Goal: Transaction & Acquisition: Purchase product/service

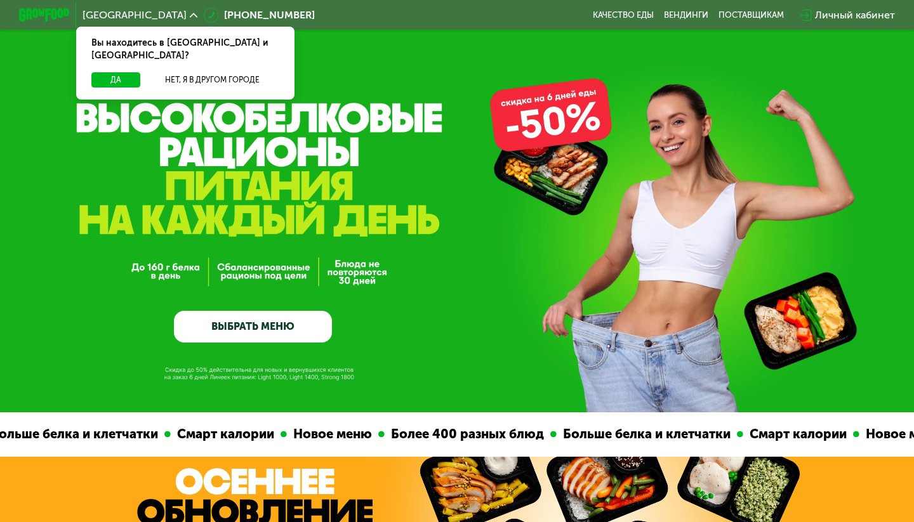
scroll to position [77, 0]
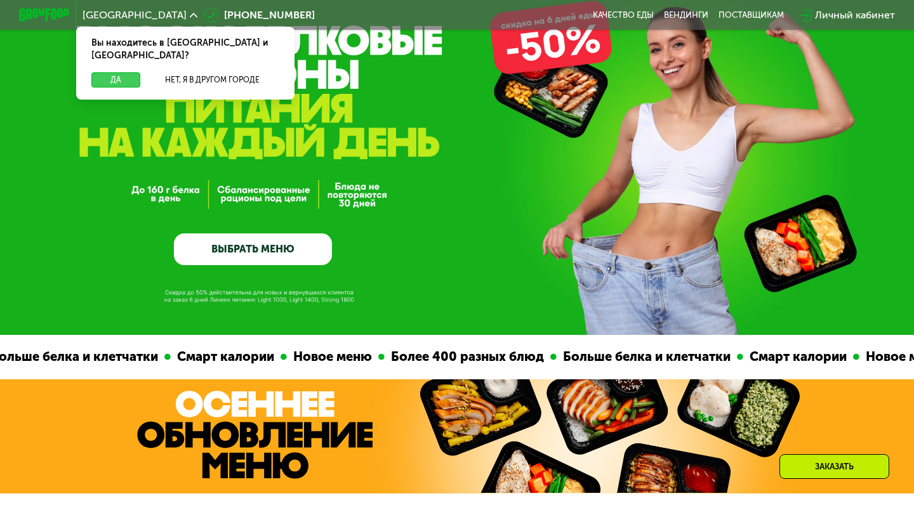
click at [124, 72] on button "Да" at bounding box center [115, 79] width 49 height 15
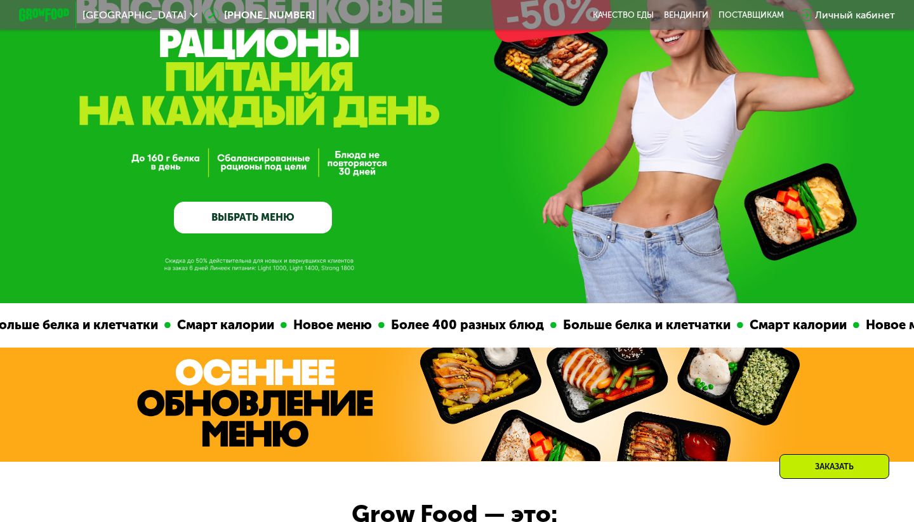
click at [207, 208] on link "ВЫБРАТЬ МЕНЮ" at bounding box center [253, 218] width 158 height 32
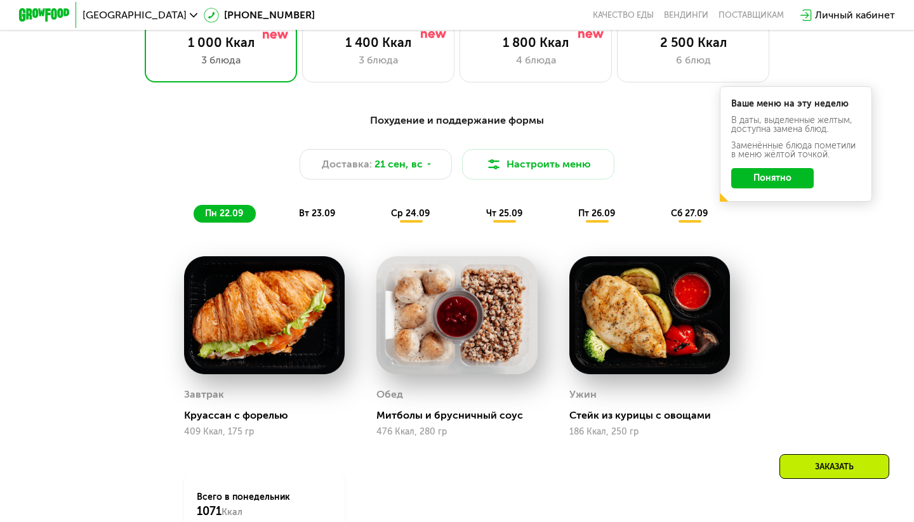
scroll to position [916, 0]
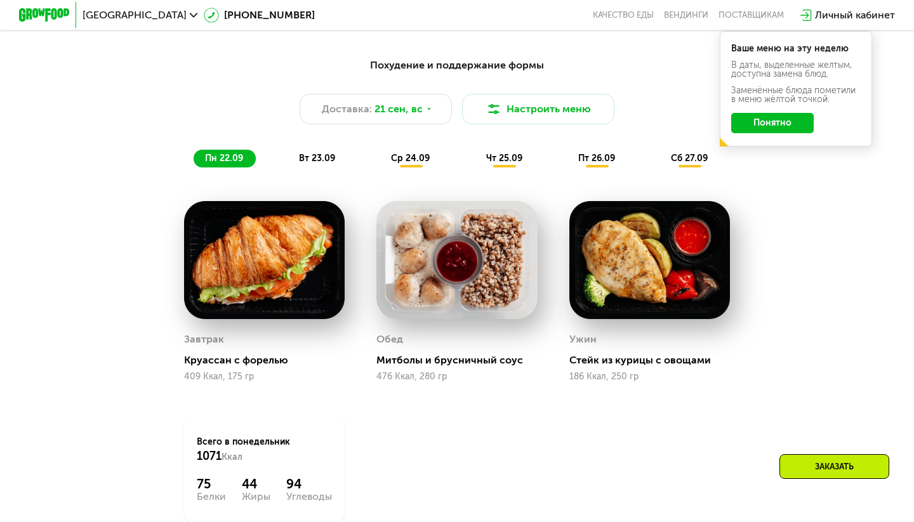
click at [292, 310] on img at bounding box center [264, 260] width 161 height 118
click at [509, 111] on button "Настроить меню" at bounding box center [538, 109] width 152 height 30
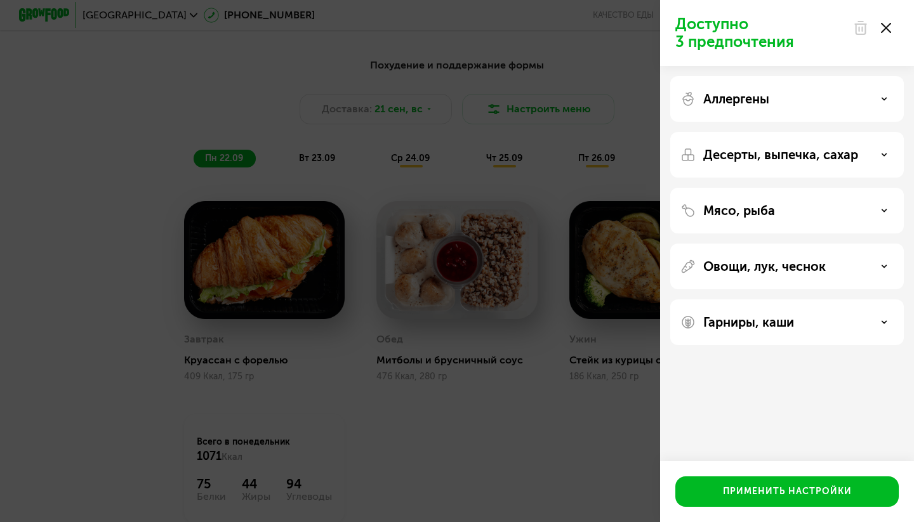
click at [880, 91] on div "Аллергены" at bounding box center [786, 98] width 213 height 15
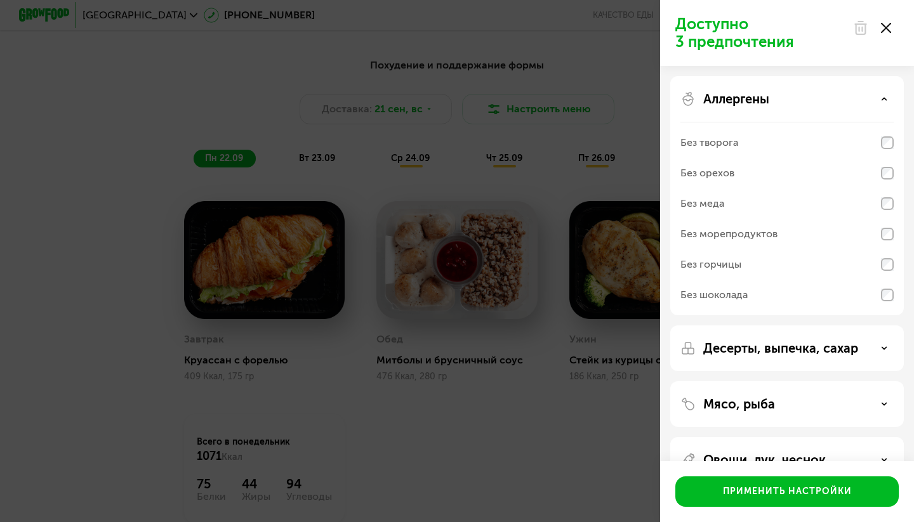
click at [861, 200] on div "Без меда" at bounding box center [786, 204] width 213 height 30
click at [823, 362] on div "Десерты, выпечка, сахар" at bounding box center [787, 349] width 234 height 46
click at [812, 306] on div "Без шоколада" at bounding box center [786, 295] width 213 height 30
click at [812, 347] on p "Десерты, выпечка, сахар" at bounding box center [780, 348] width 155 height 15
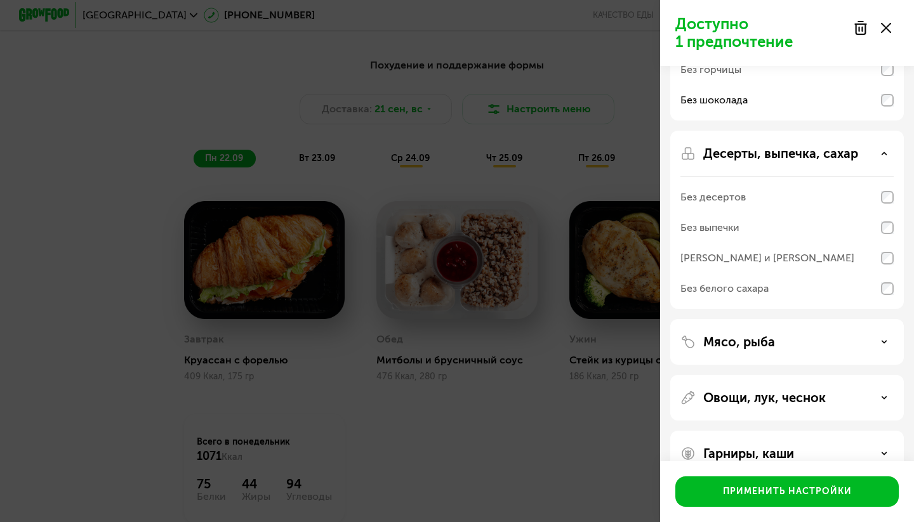
scroll to position [190, 0]
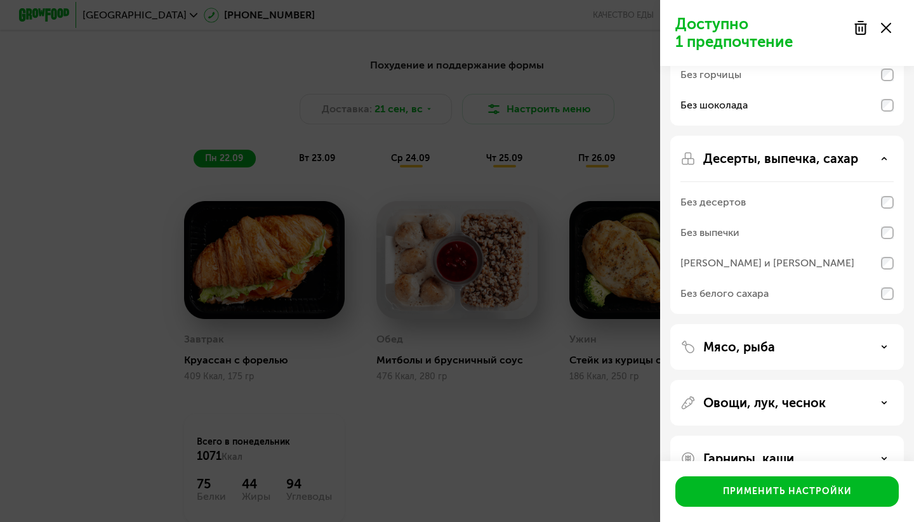
click at [803, 230] on div "Без выпечки" at bounding box center [786, 233] width 213 height 30
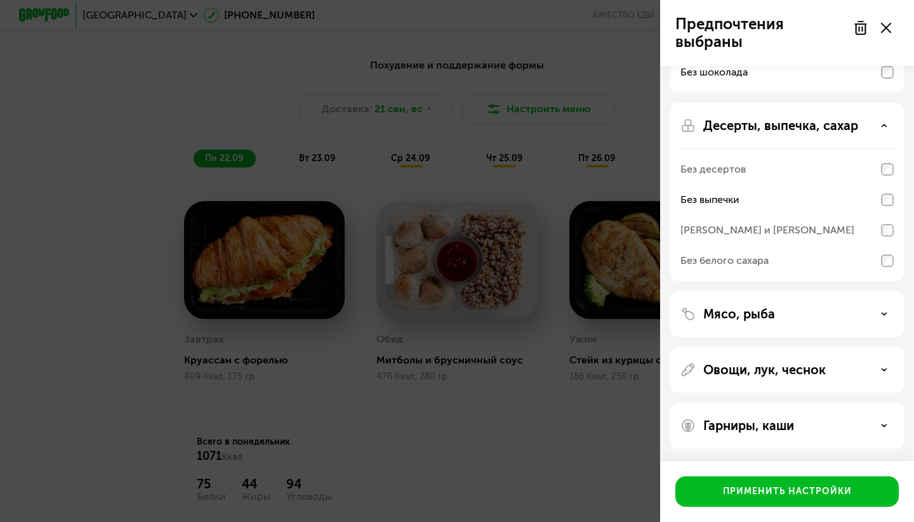
click at [805, 309] on div "Мясо, рыба" at bounding box center [786, 314] width 213 height 15
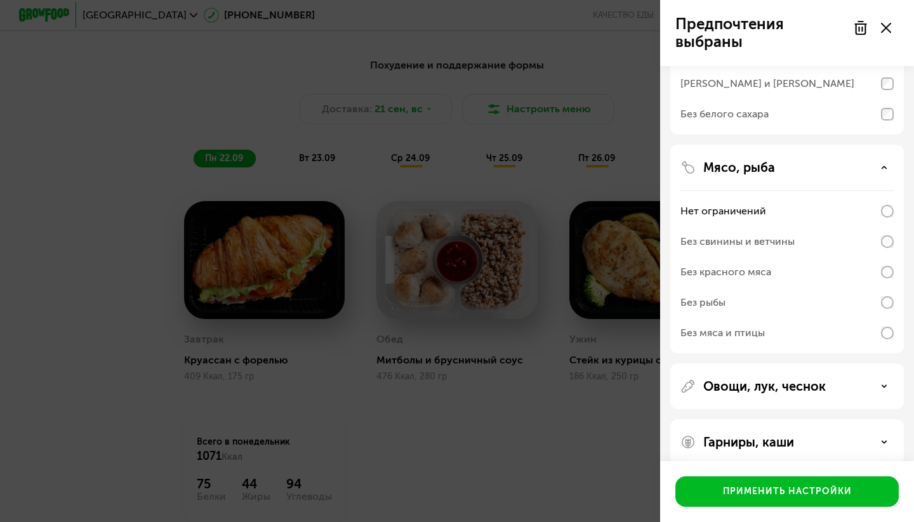
scroll to position [374, 0]
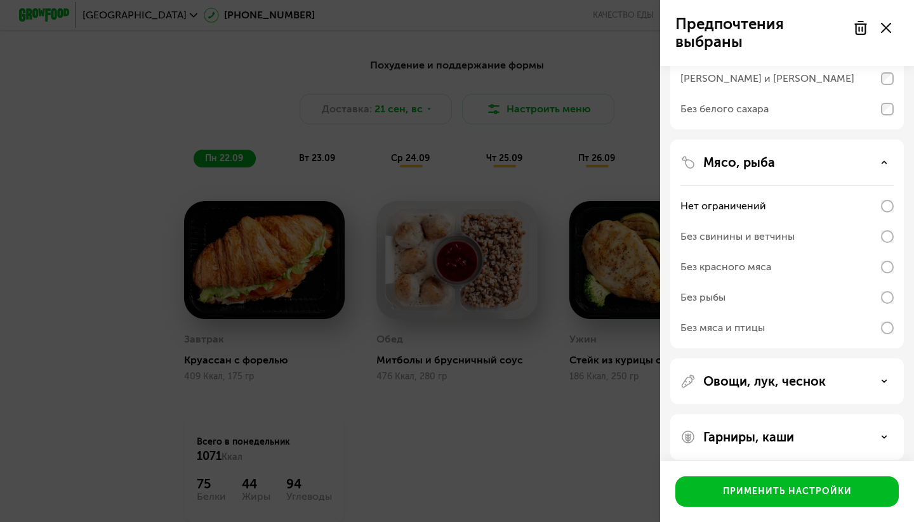
click at [800, 385] on p "Овощи, лук, чеснок" at bounding box center [764, 381] width 123 height 15
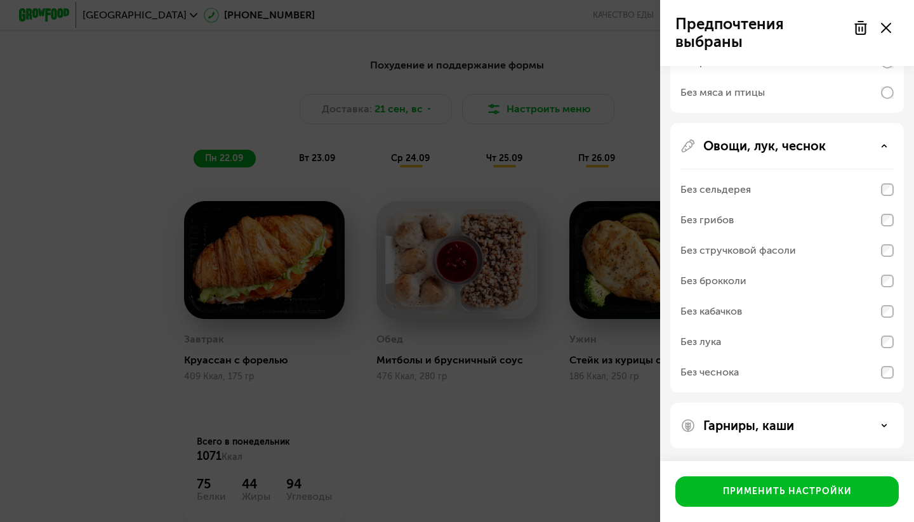
scroll to position [610, 0]
click at [798, 427] on div "Гарниры, каши" at bounding box center [786, 425] width 213 height 15
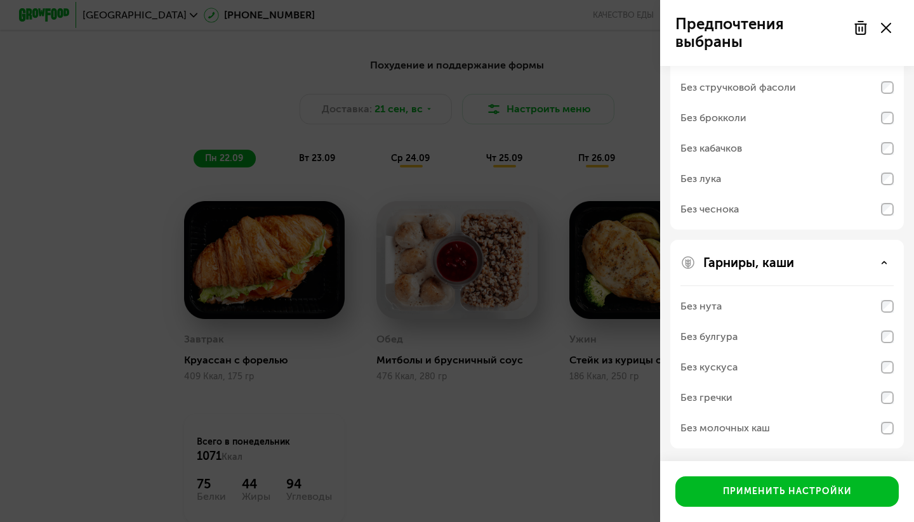
scroll to position [773, 0]
click at [842, 436] on div "Без молочных каш" at bounding box center [786, 428] width 213 height 30
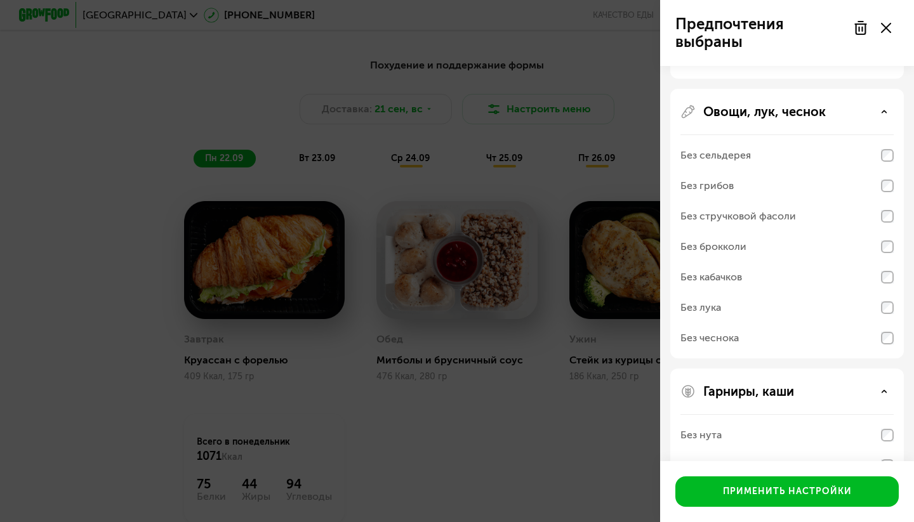
scroll to position [758, 0]
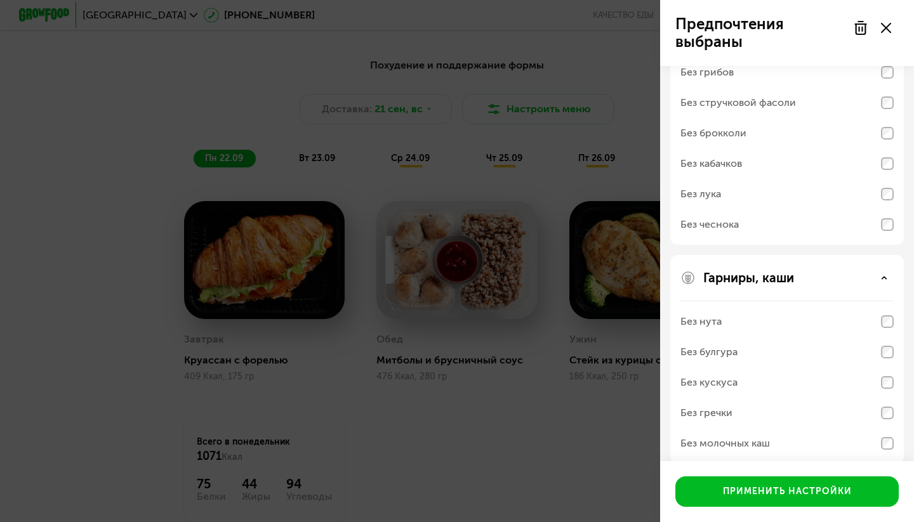
click at [818, 441] on div "Без молочных каш" at bounding box center [786, 443] width 213 height 30
click at [728, 451] on div "Без молочных каш" at bounding box center [724, 443] width 89 height 15
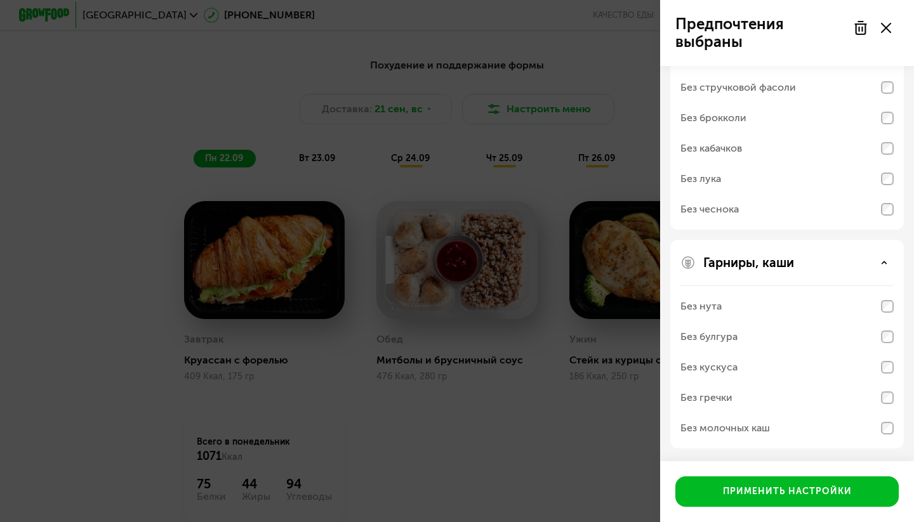
scroll to position [773, 0]
click at [880, 401] on div "Без гречки" at bounding box center [786, 398] width 213 height 30
click at [880, 396] on div "Без гречки" at bounding box center [786, 398] width 213 height 30
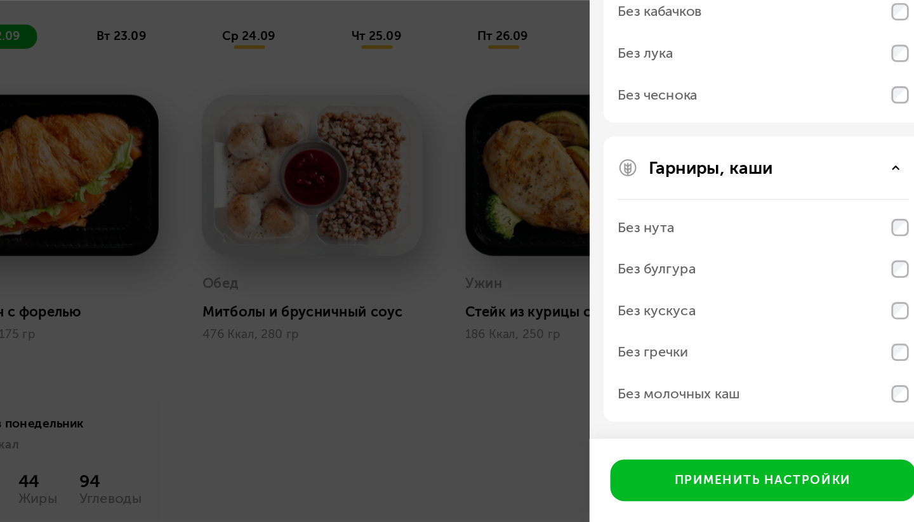
scroll to position [1004, 0]
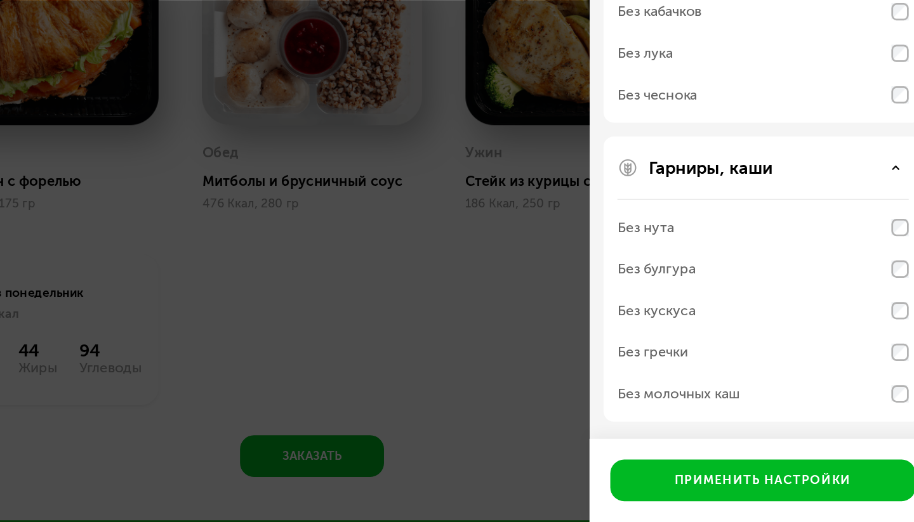
click at [680, 421] on div "Без молочных каш" at bounding box center [724, 428] width 89 height 15
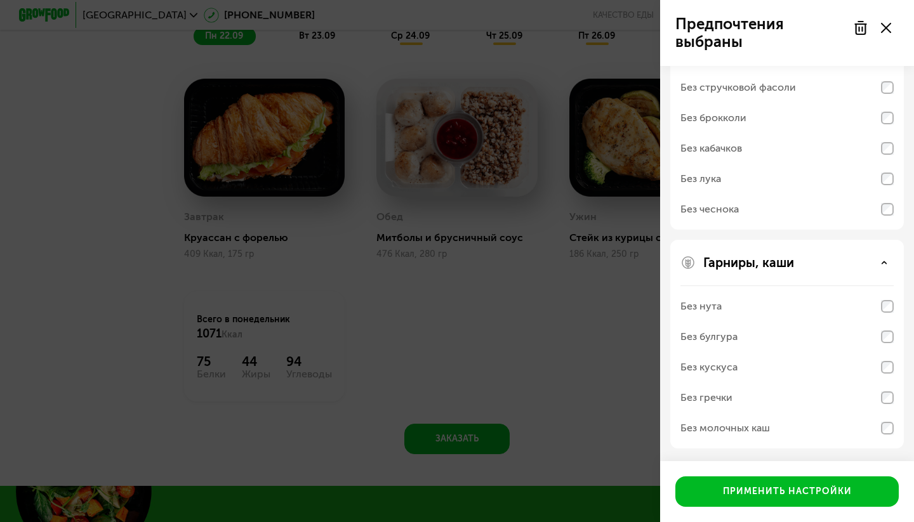
scroll to position [773, 0]
click at [722, 421] on div "Без молочных каш" at bounding box center [724, 428] width 89 height 15
click at [722, 428] on div "Без молочных каш" at bounding box center [724, 428] width 89 height 15
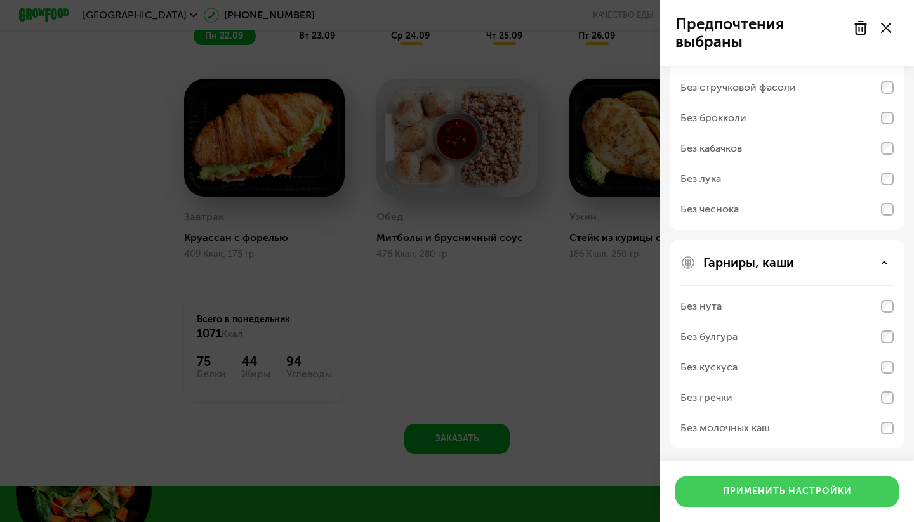
click at [741, 490] on div "Применить настройки" at bounding box center [787, 492] width 129 height 13
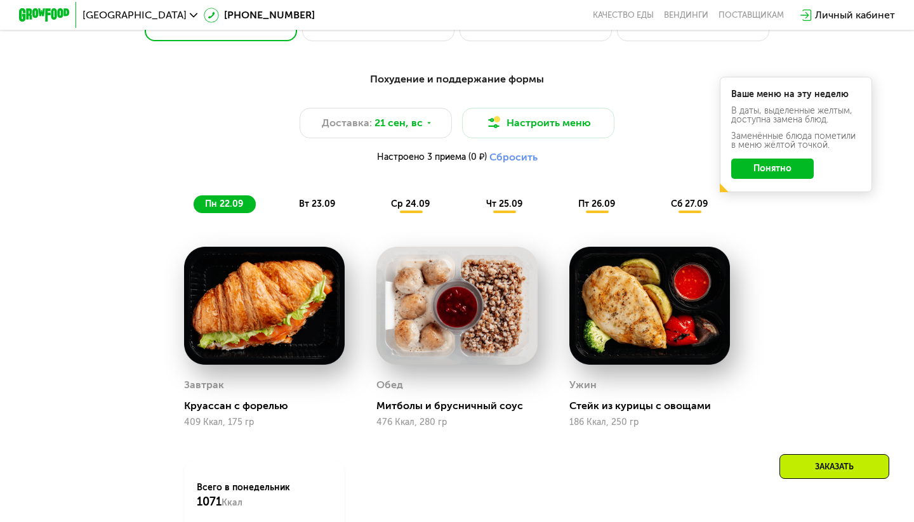
scroll to position [903, 0]
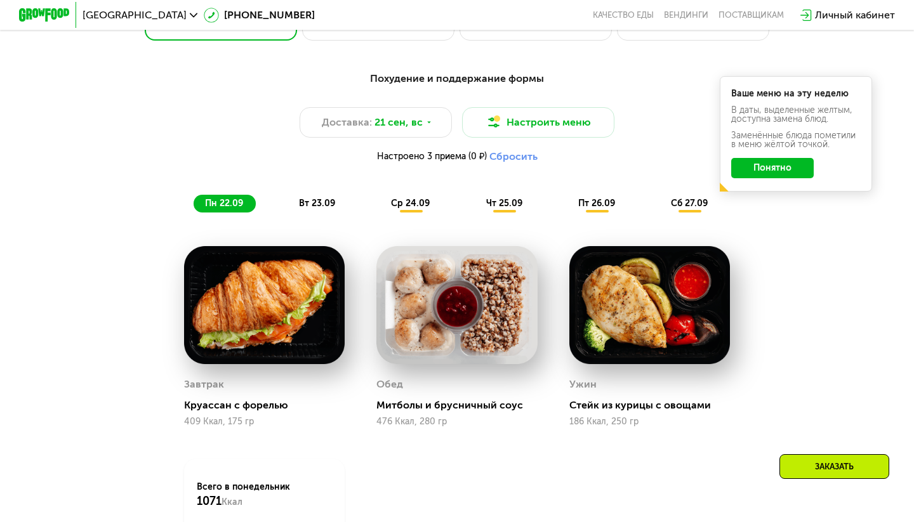
click at [774, 172] on button "Понятно" at bounding box center [772, 168] width 83 height 20
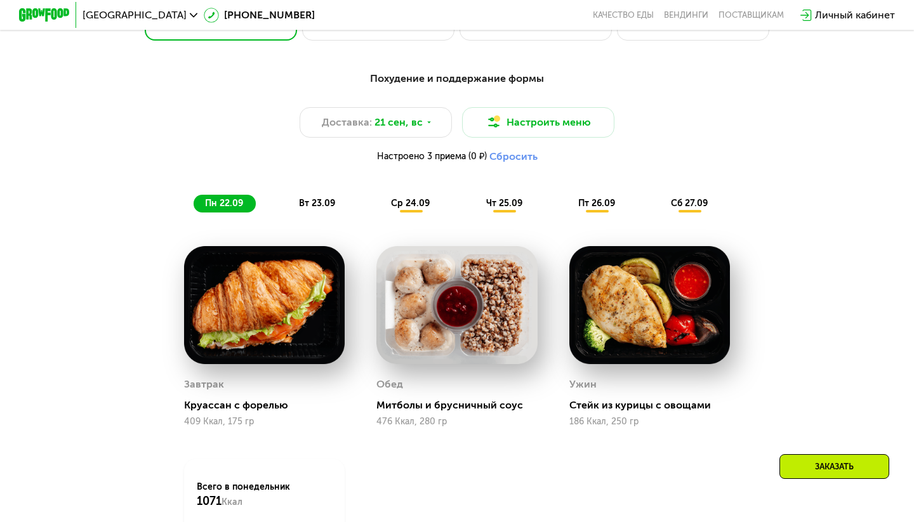
click at [402, 207] on span "ср 24.09" at bounding box center [410, 203] width 39 height 11
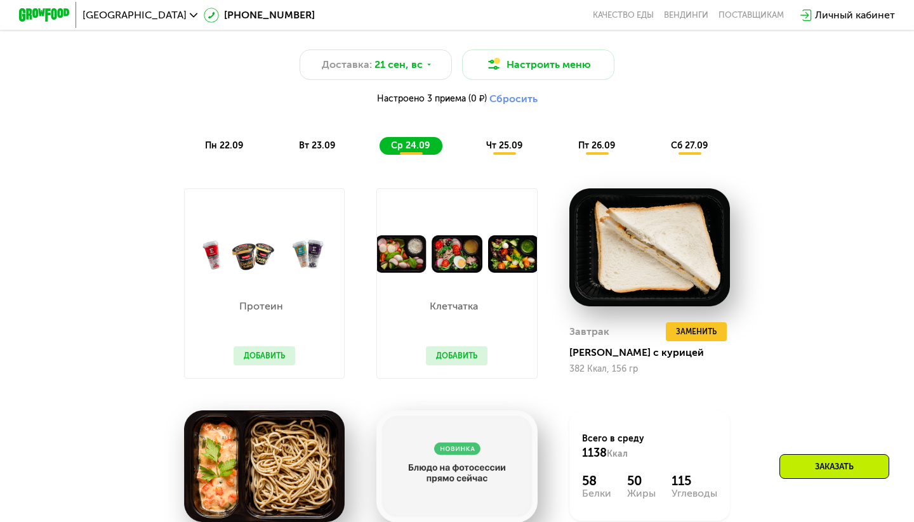
scroll to position [960, 0]
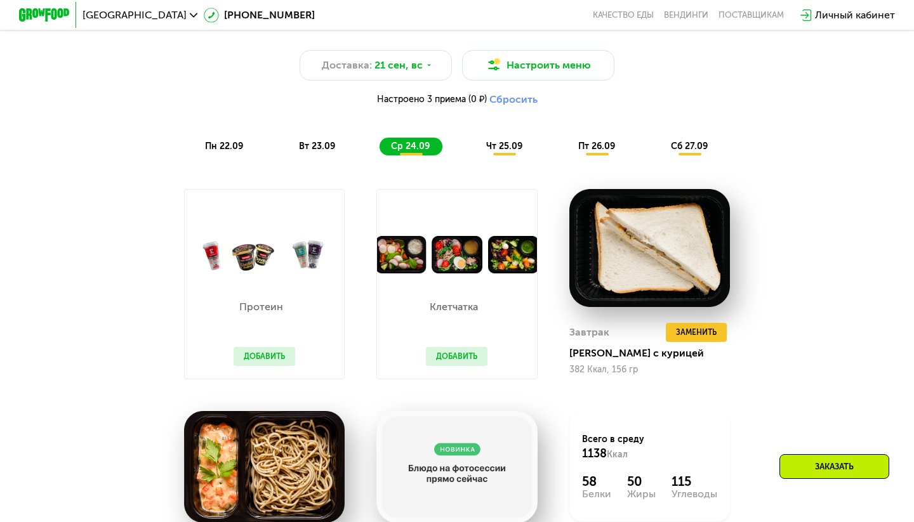
click at [492, 142] on span "чт 25.09" at bounding box center [504, 146] width 36 height 11
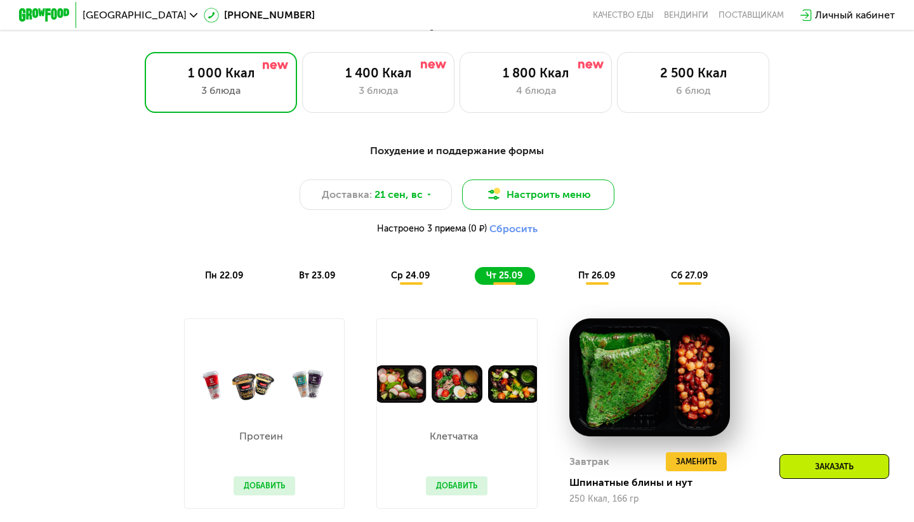
scroll to position [826, 0]
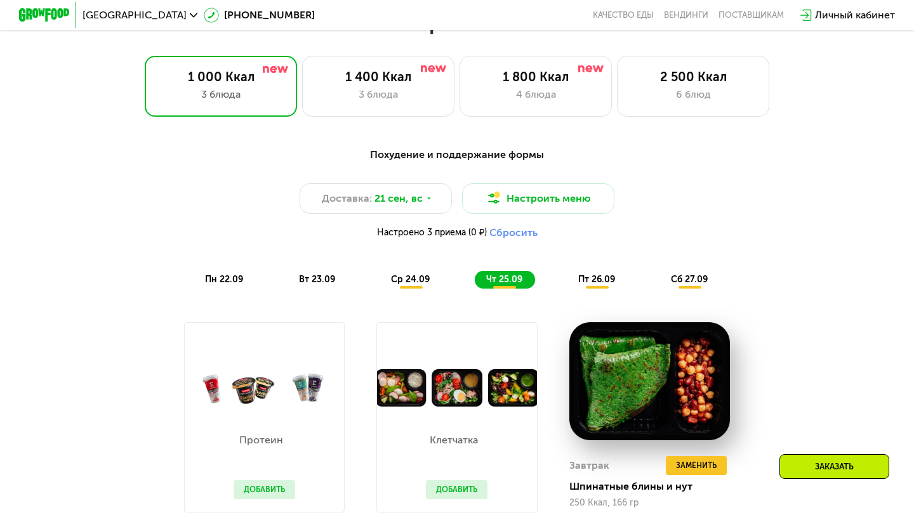
click at [600, 276] on span "пт 26.09" at bounding box center [596, 279] width 37 height 11
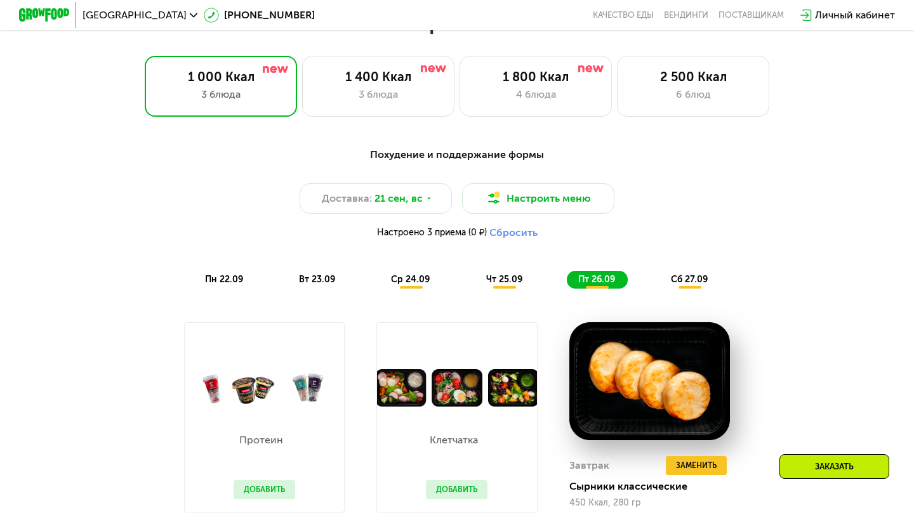
click at [694, 281] on span "сб 27.09" at bounding box center [689, 279] width 37 height 11
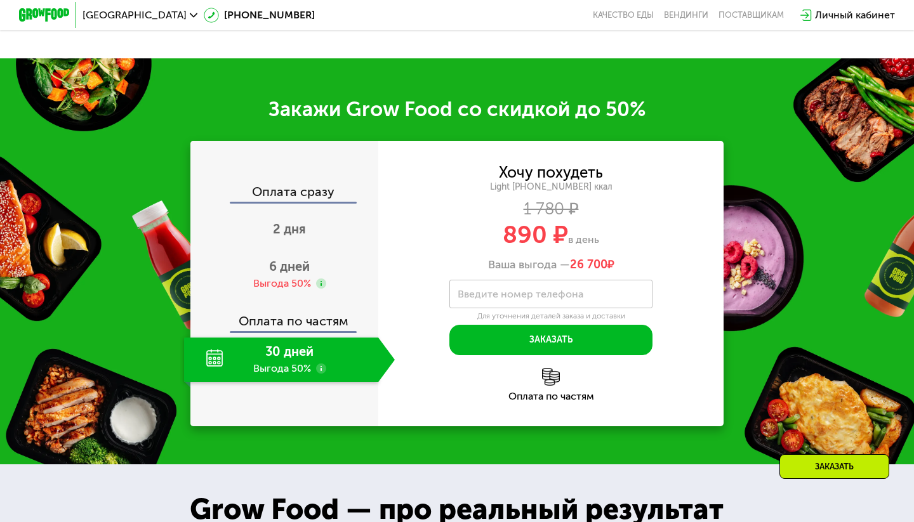
scroll to position [1589, 0]
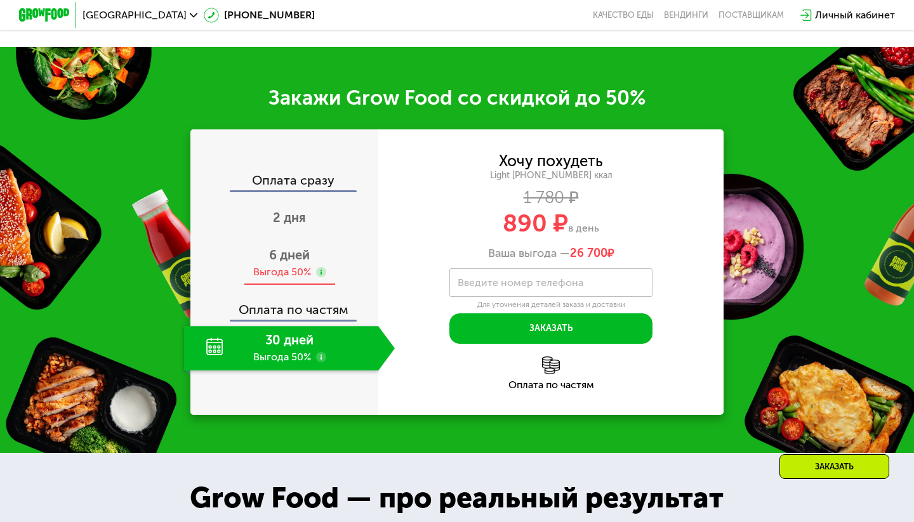
click at [286, 267] on div "Выгода 50%" at bounding box center [282, 272] width 58 height 14
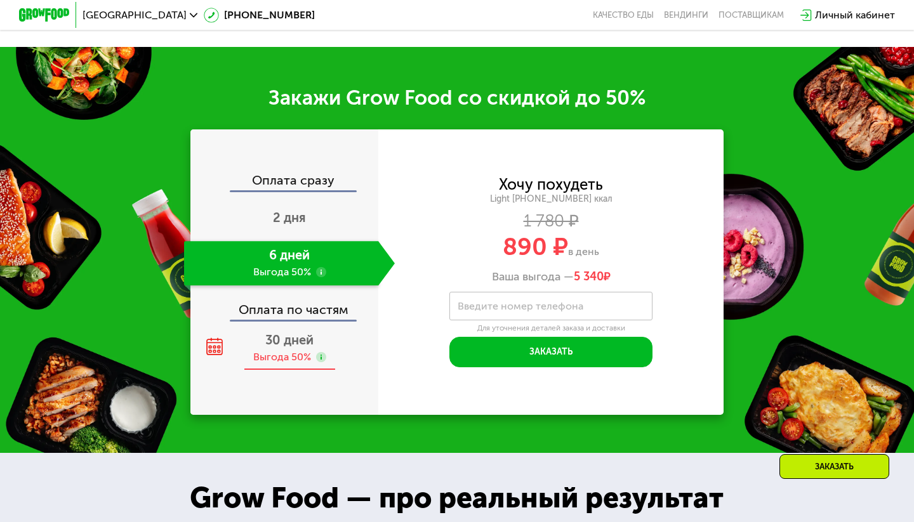
click at [296, 352] on div "Выгода 50%" at bounding box center [282, 357] width 58 height 14
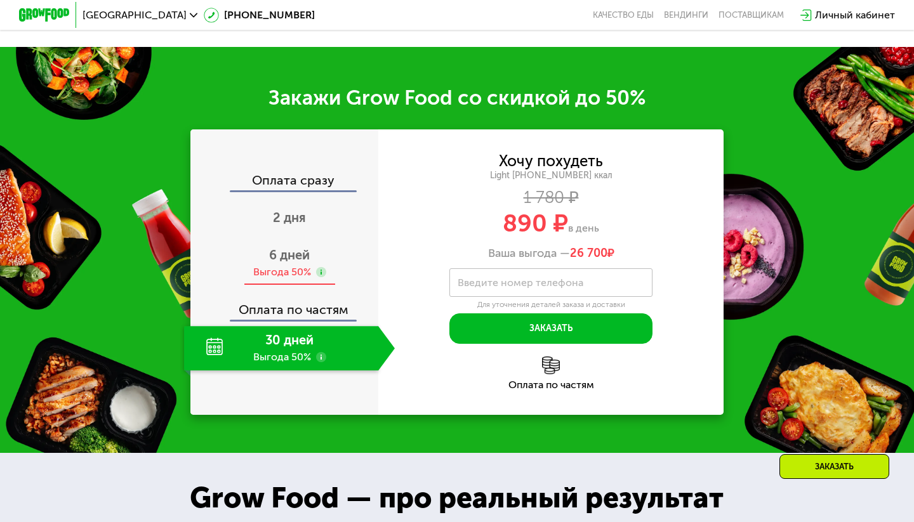
click at [289, 277] on div "Выгода 50%" at bounding box center [282, 272] width 58 height 14
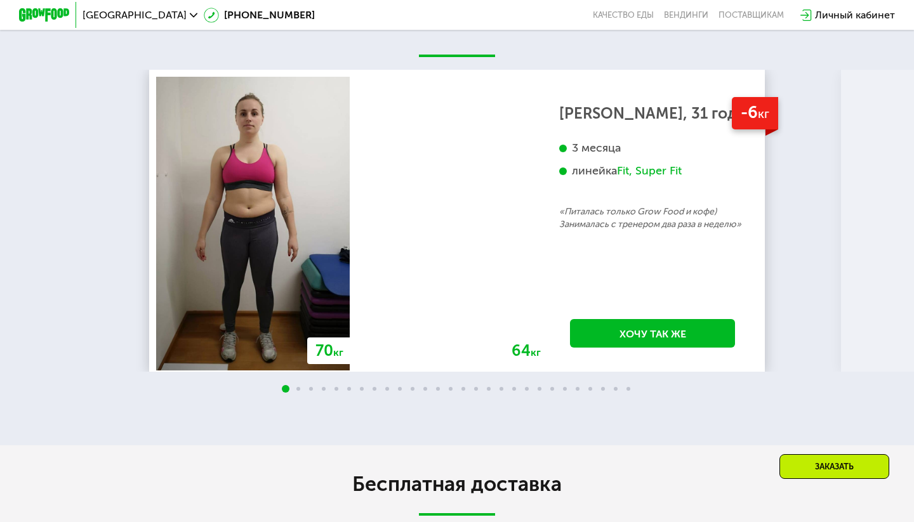
scroll to position [2512, 0]
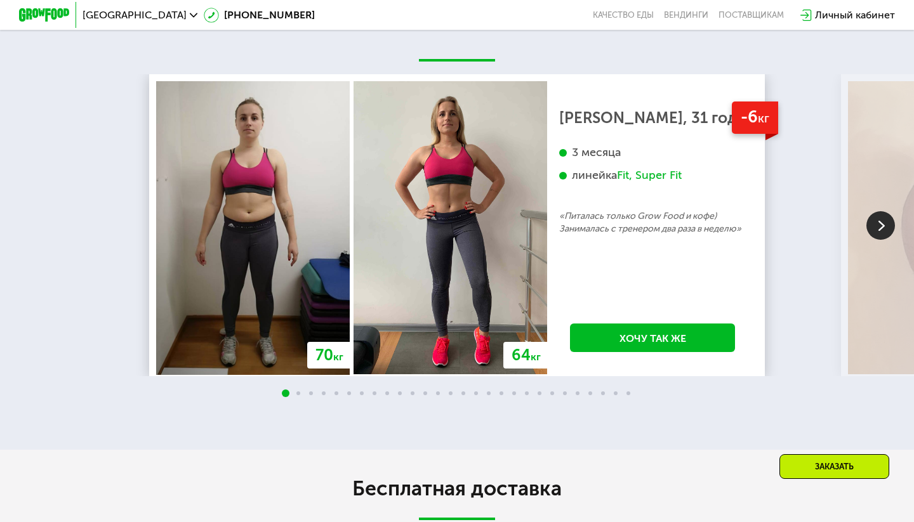
click at [877, 229] on img at bounding box center [880, 225] width 29 height 29
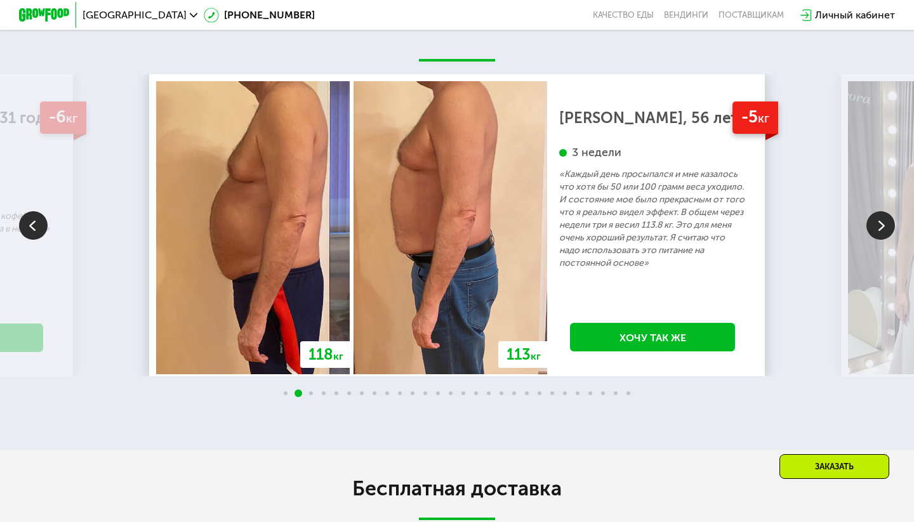
click at [877, 230] on img at bounding box center [880, 225] width 29 height 29
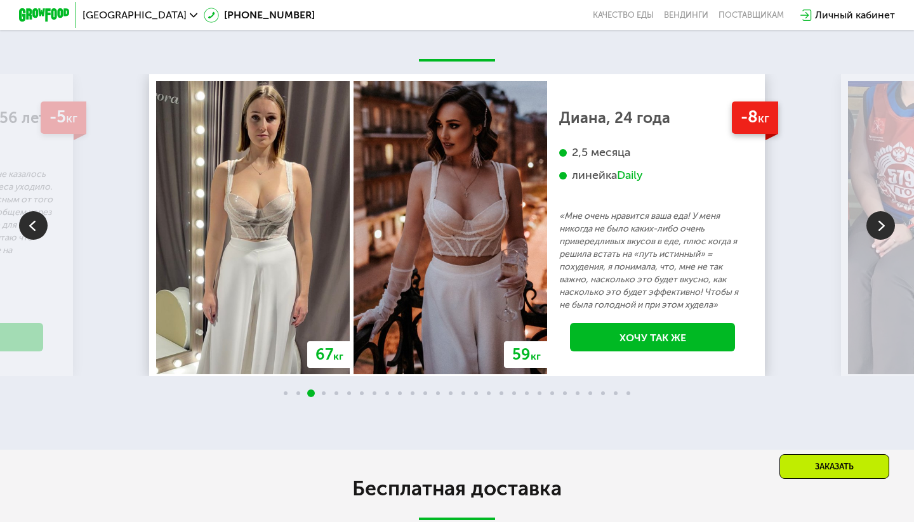
click at [877, 230] on img at bounding box center [880, 225] width 29 height 29
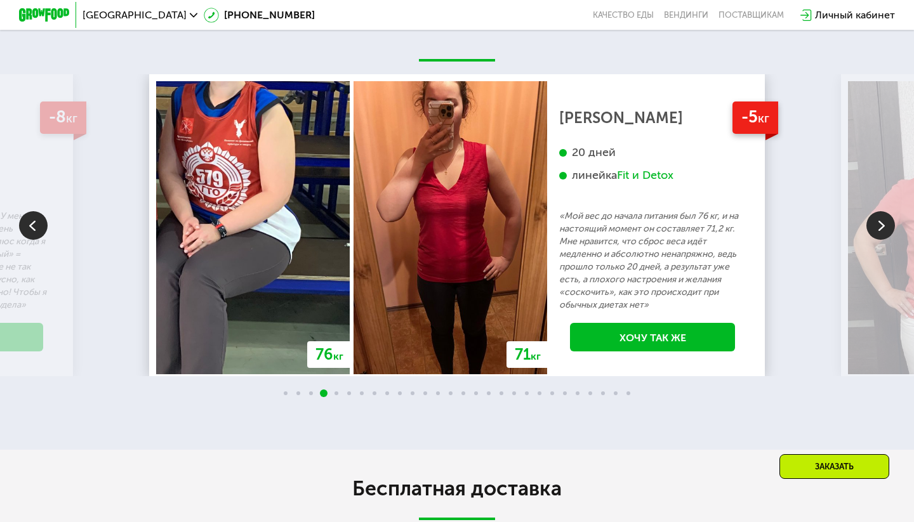
click at [877, 230] on img at bounding box center [880, 225] width 29 height 29
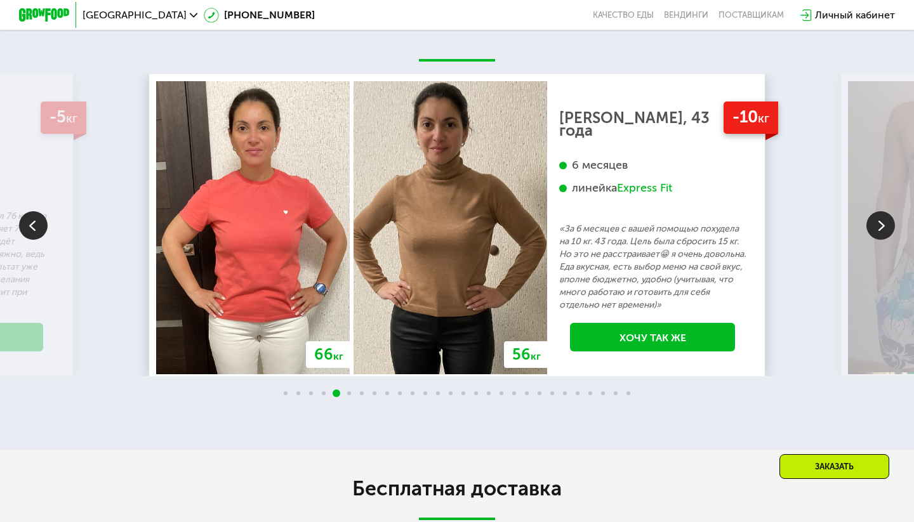
click at [882, 227] on img at bounding box center [880, 225] width 29 height 29
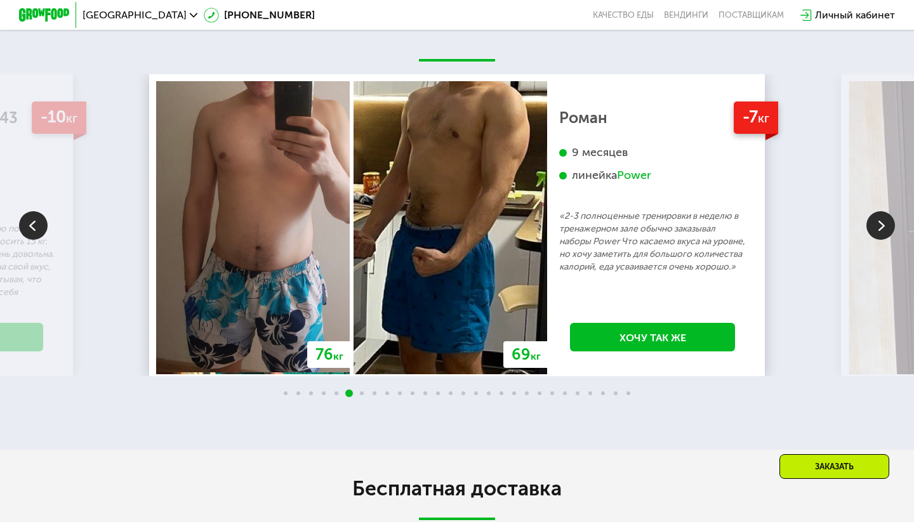
click at [882, 227] on img at bounding box center [880, 225] width 29 height 29
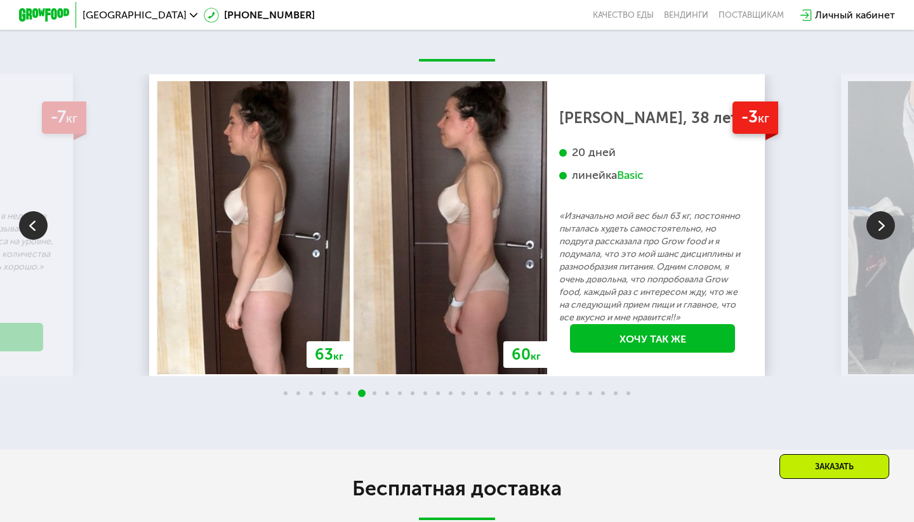
click at [882, 227] on img at bounding box center [880, 225] width 29 height 29
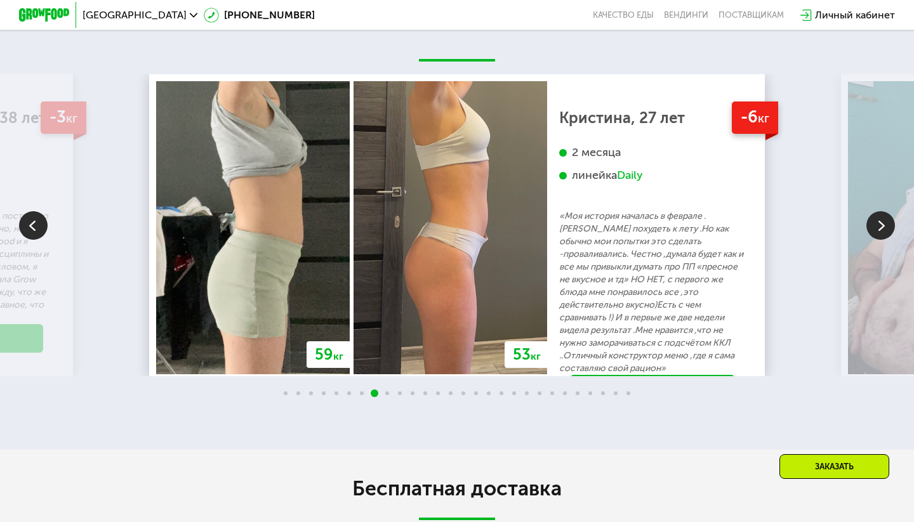
click at [882, 227] on img at bounding box center [880, 225] width 29 height 29
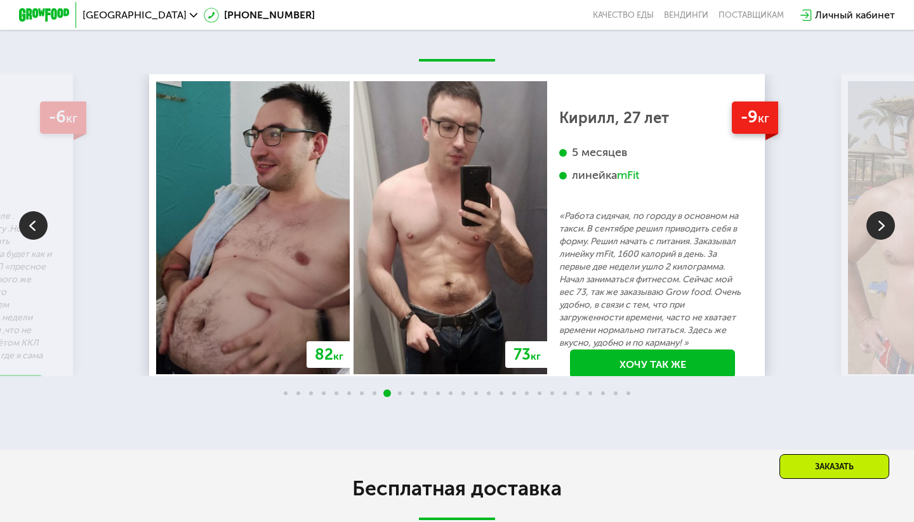
click at [882, 227] on img at bounding box center [880, 225] width 29 height 29
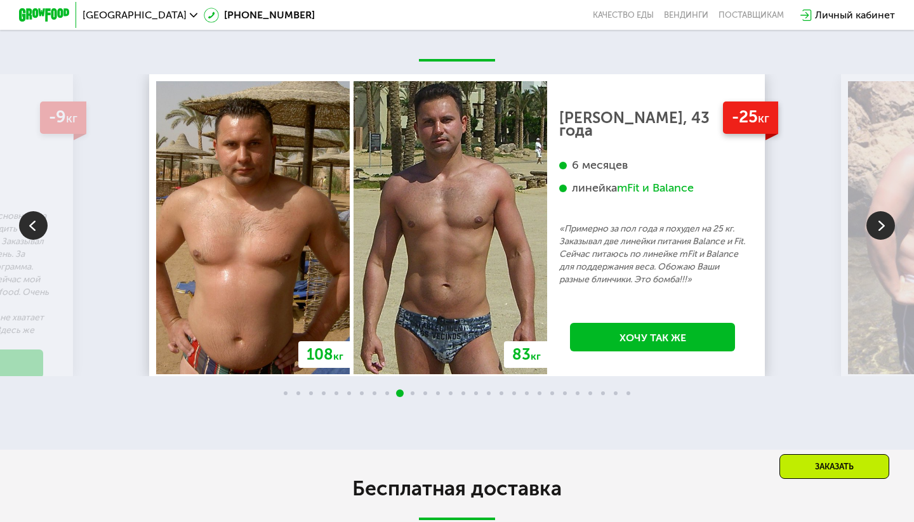
click at [882, 227] on img at bounding box center [880, 225] width 29 height 29
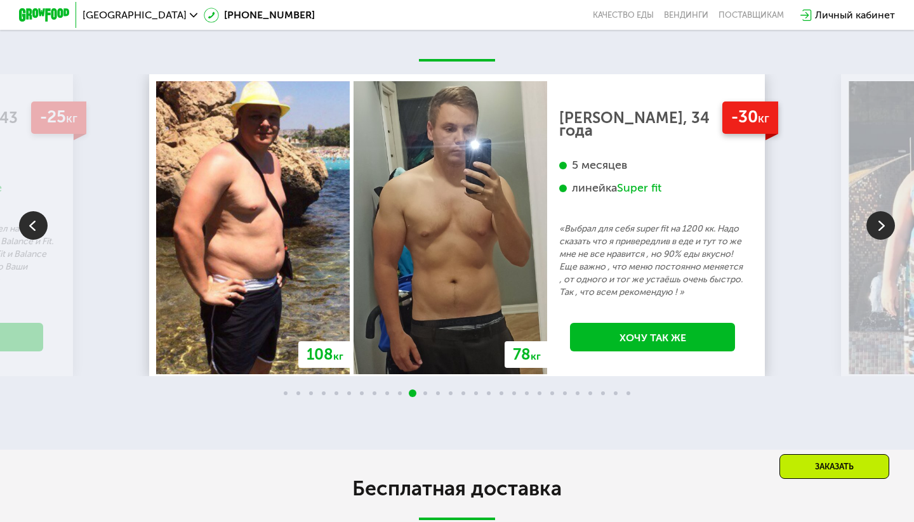
click at [882, 227] on img at bounding box center [880, 225] width 29 height 29
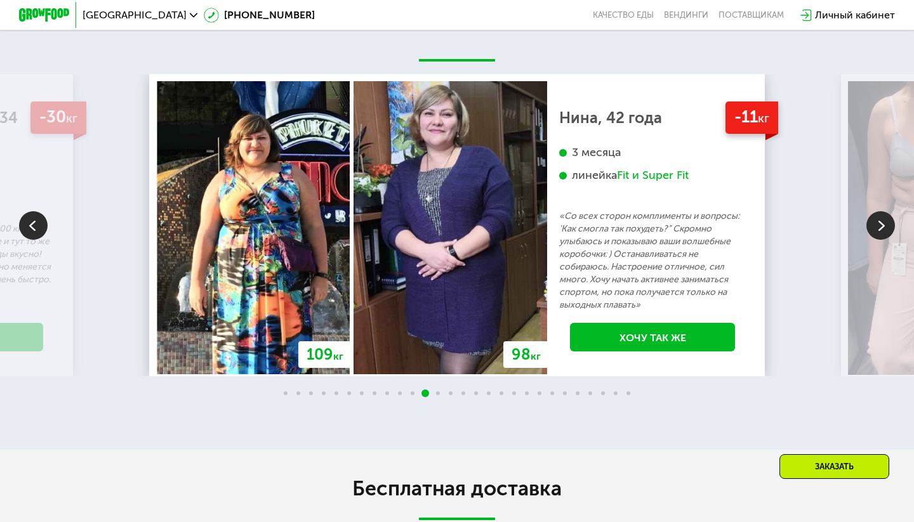
click at [882, 227] on img at bounding box center [880, 225] width 29 height 29
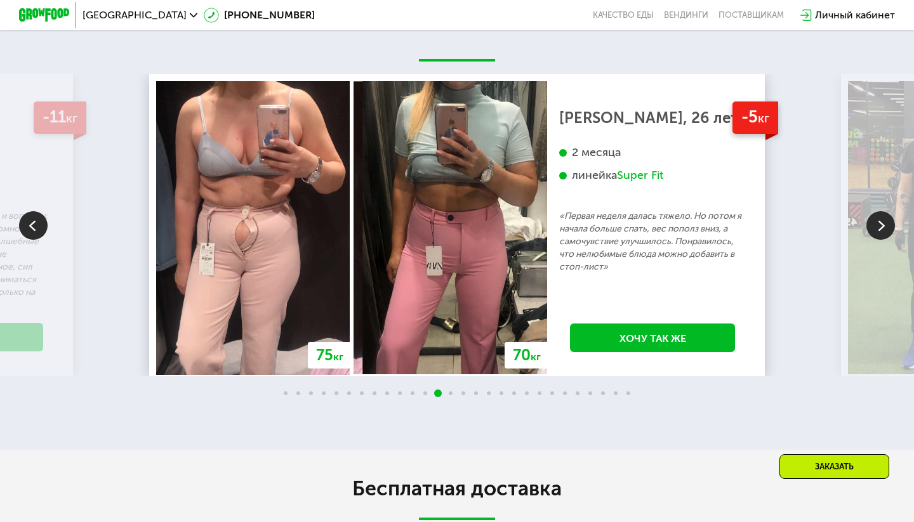
click at [882, 227] on img at bounding box center [880, 225] width 29 height 29
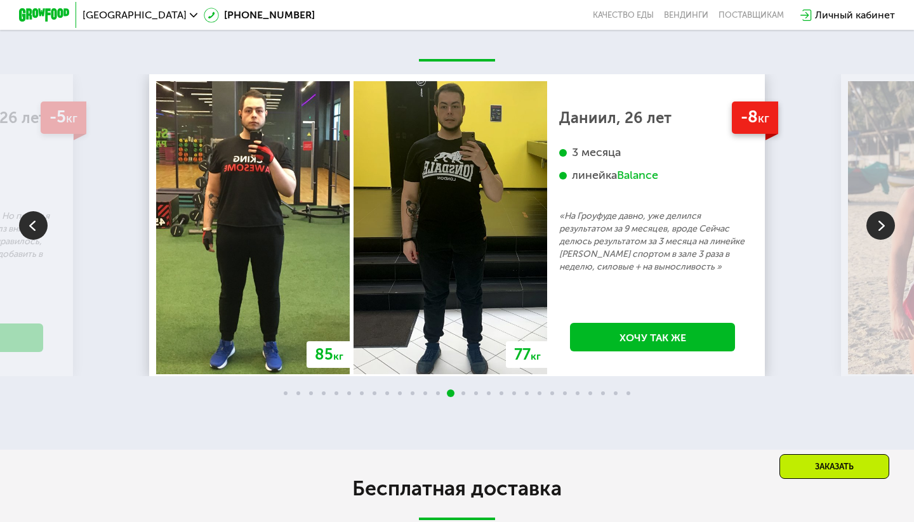
click at [882, 227] on img at bounding box center [880, 225] width 29 height 29
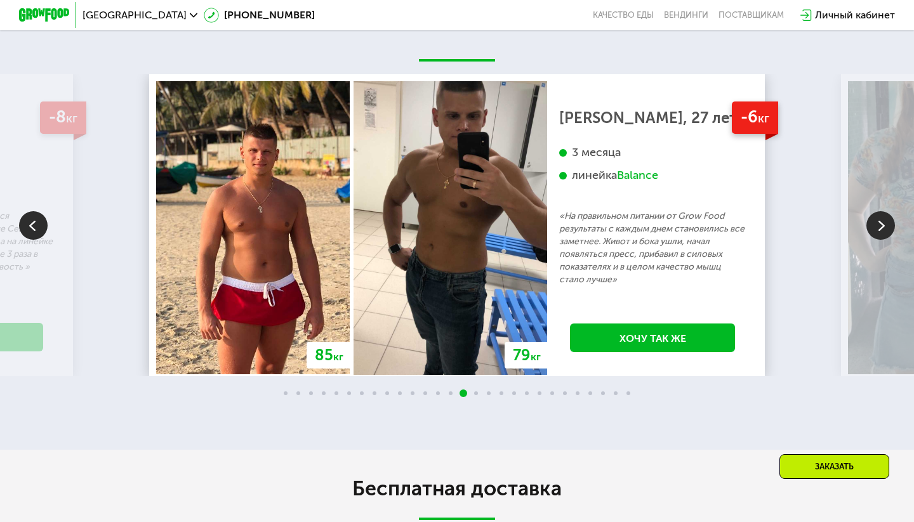
click at [882, 227] on img at bounding box center [880, 225] width 29 height 29
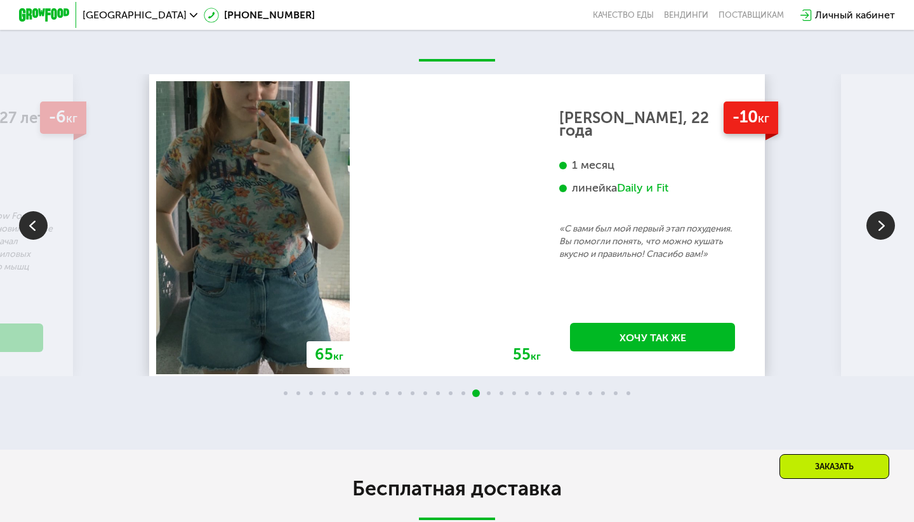
click at [882, 227] on img at bounding box center [880, 225] width 29 height 29
